Goal: Task Accomplishment & Management: Use online tool/utility

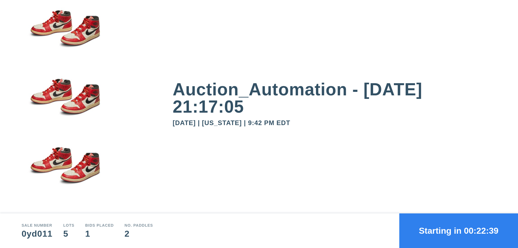
click at [459, 230] on button "Starting in 00:22:39" at bounding box center [458, 230] width 119 height 35
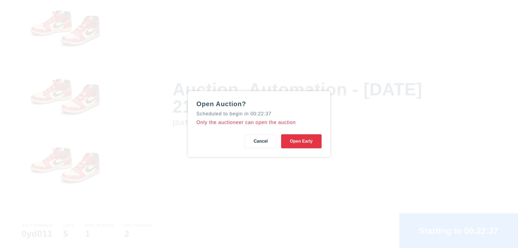
click at [301, 141] on button "Open Early" at bounding box center [301, 141] width 40 height 14
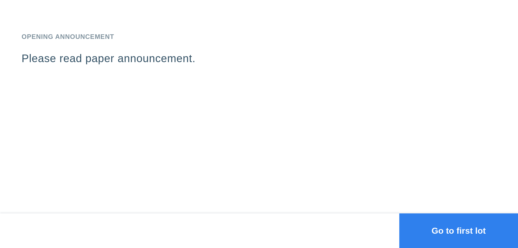
click at [459, 230] on button "Go to first lot" at bounding box center [458, 230] width 119 height 35
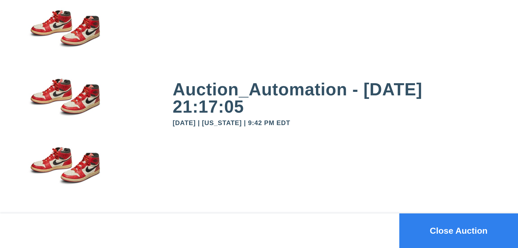
click at [459, 230] on button "Close Auction" at bounding box center [458, 230] width 119 height 35
